Goal: Transaction & Acquisition: Subscribe to service/newsletter

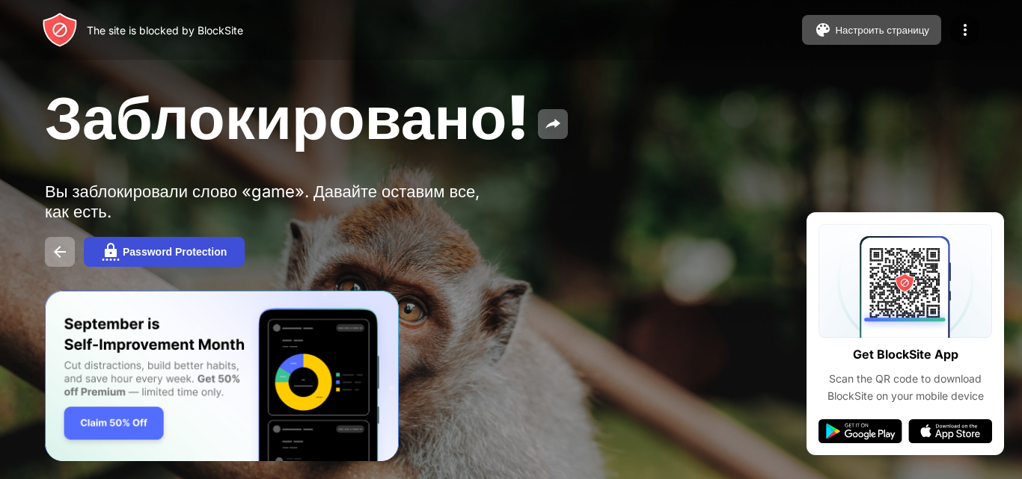
click at [154, 247] on div "Password Protection" at bounding box center [175, 252] width 104 height 12
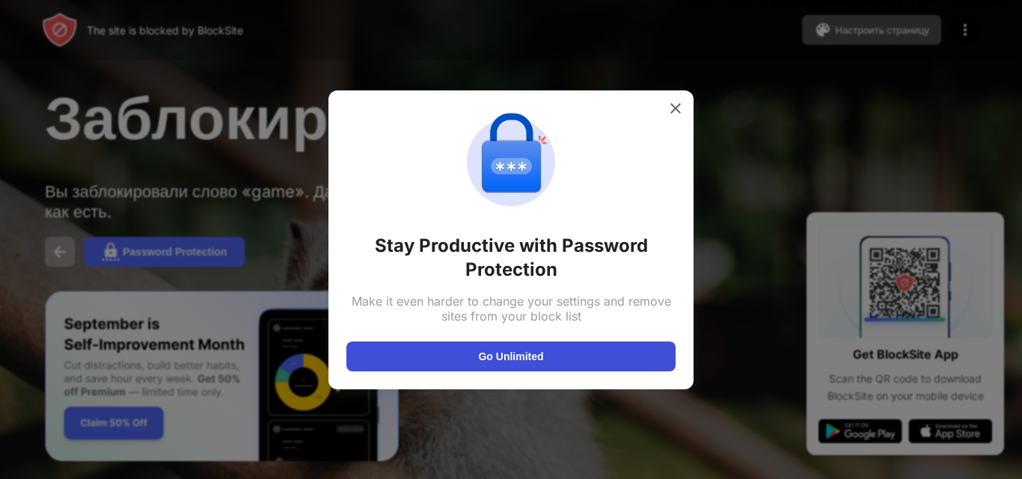
click at [608, 351] on button "Go Unlimited" at bounding box center [510, 357] width 329 height 30
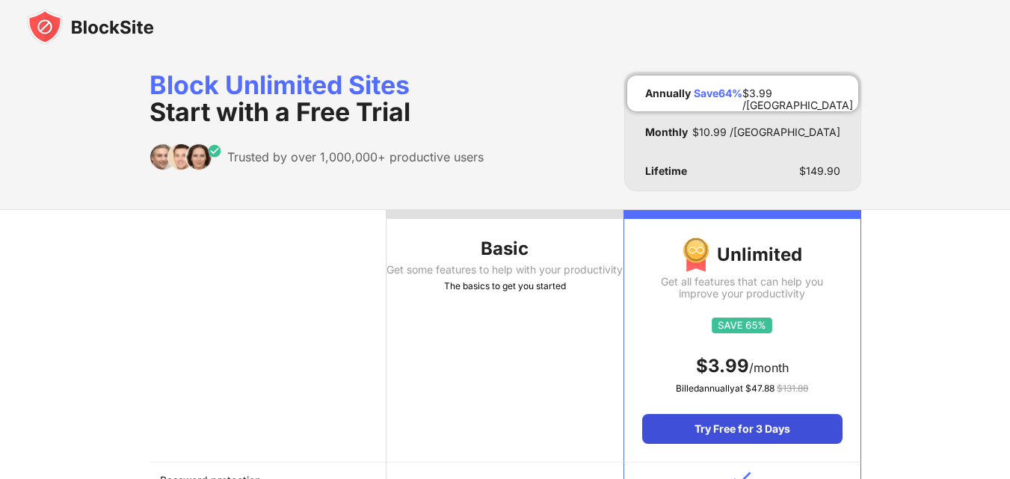
click at [755, 432] on div "Try Free for 3 Days" at bounding box center [742, 429] width 200 height 30
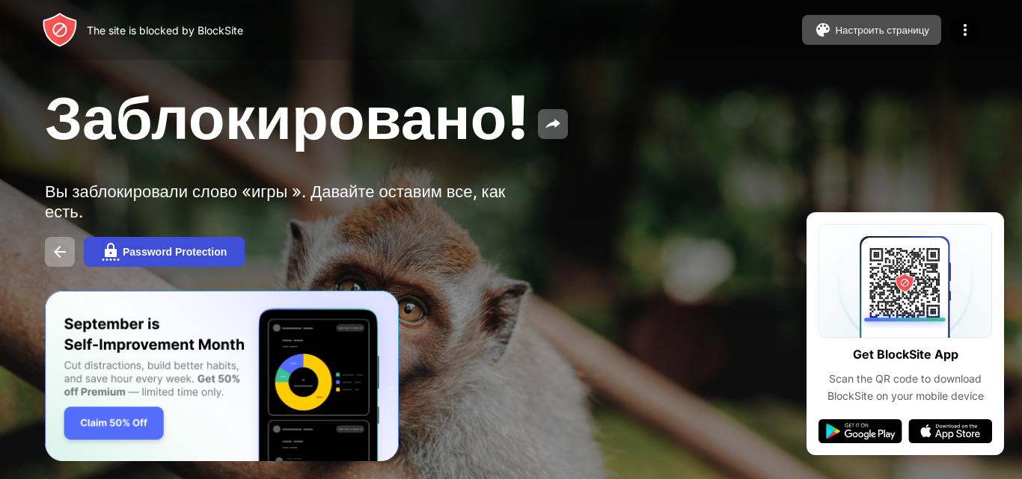
click at [155, 248] on div "Password Protection" at bounding box center [175, 252] width 104 height 12
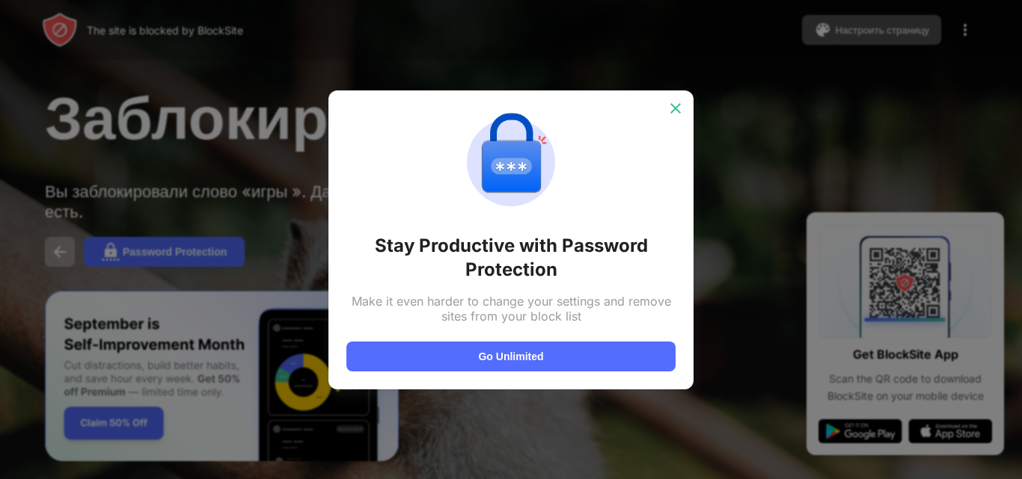
click at [682, 96] on div at bounding box center [675, 108] width 24 height 24
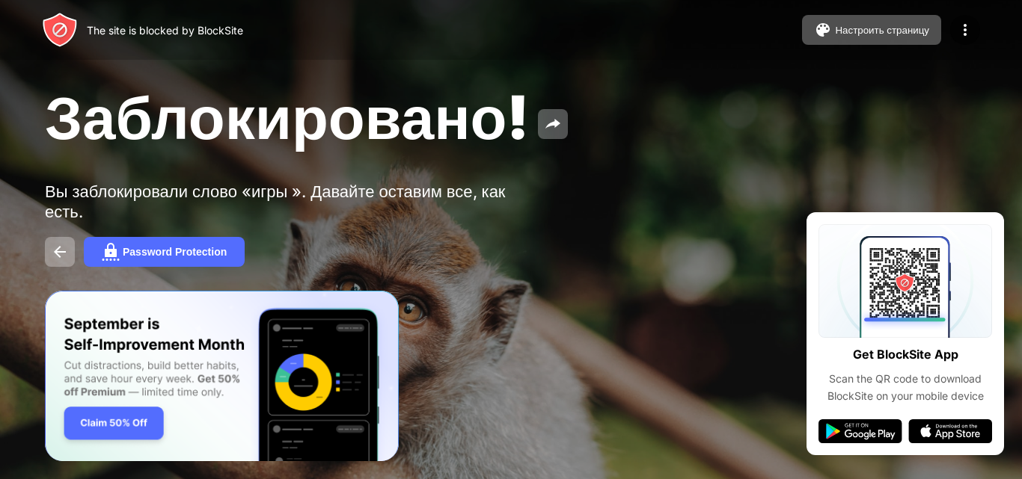
click at [80, 261] on div "Password Protection" at bounding box center [511, 252] width 932 height 30
click at [57, 248] on img at bounding box center [60, 252] width 18 height 18
